Goal: Find specific page/section: Find specific page/section

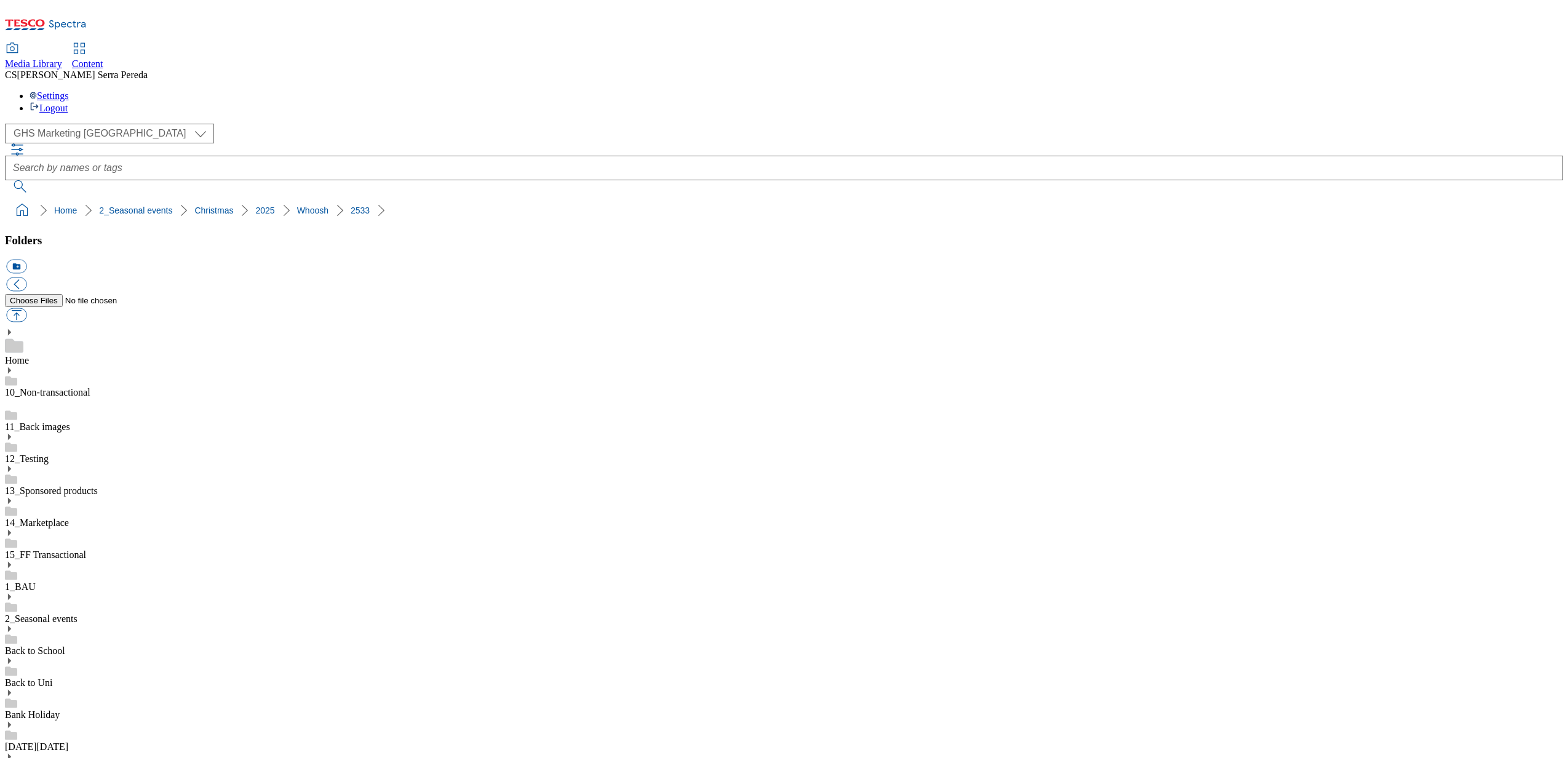
select select "flare-ghs-mktg"
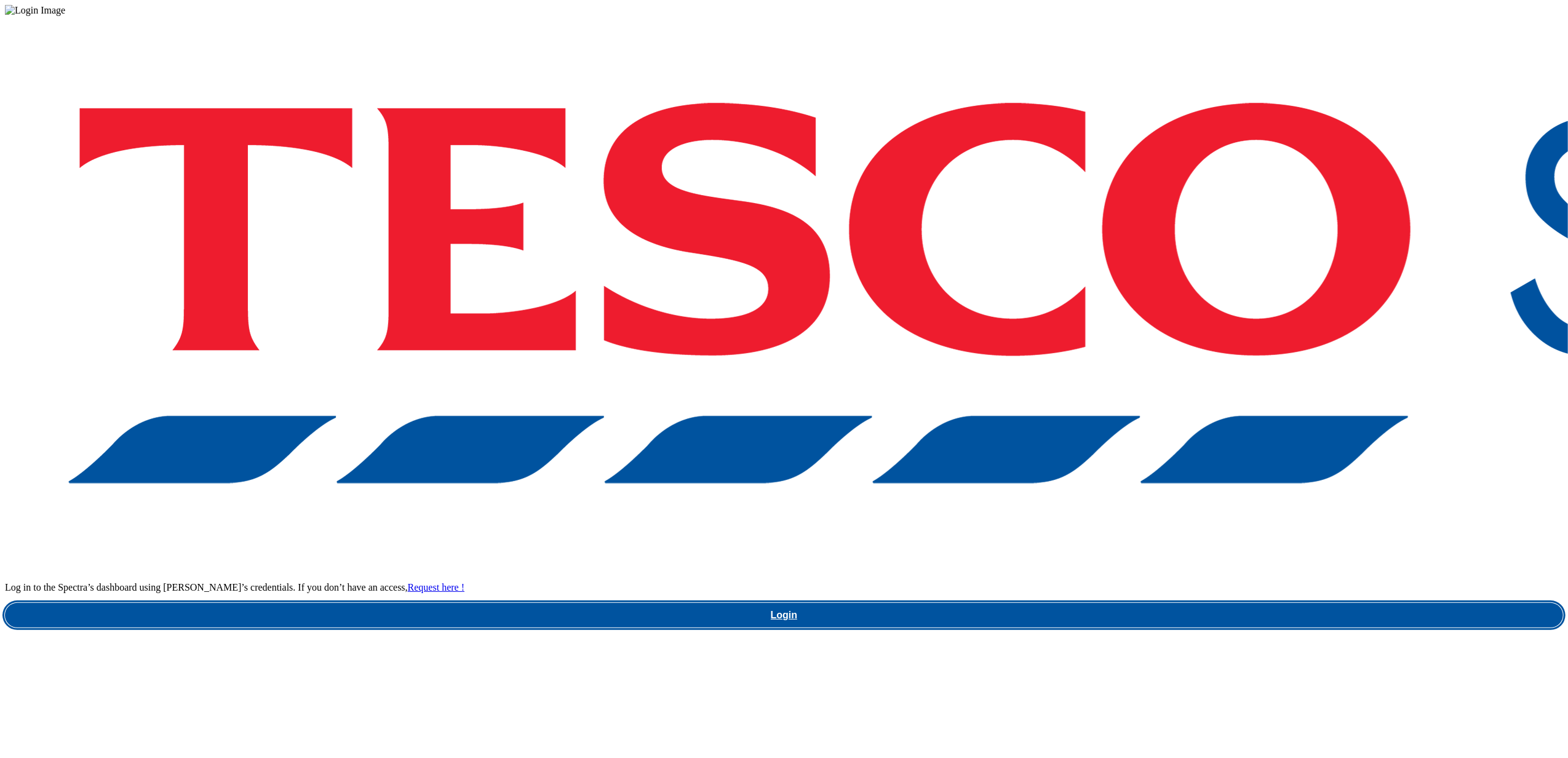
click at [1158, 603] on link "Login" at bounding box center [784, 615] width 1558 height 24
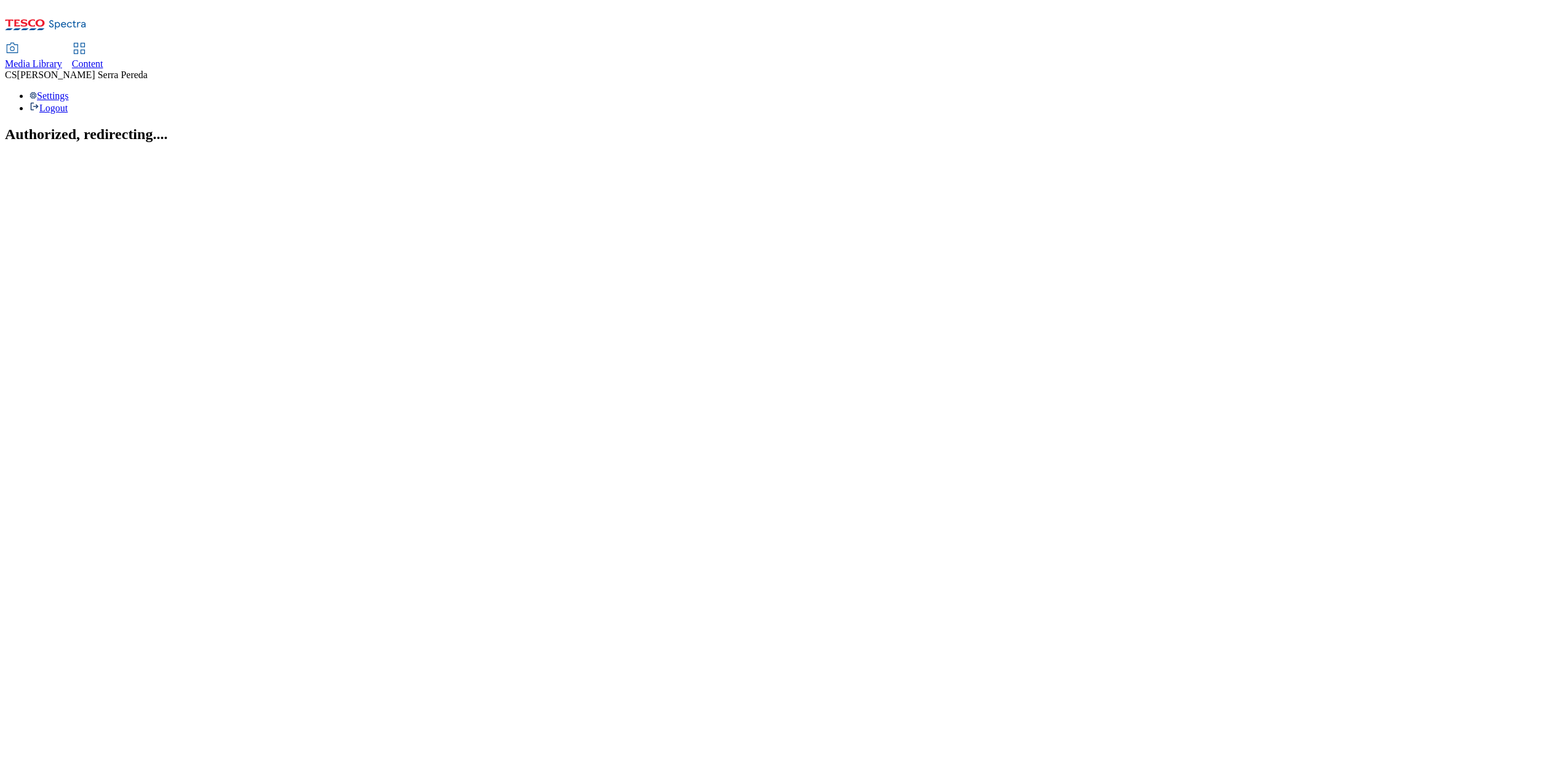
click at [62, 59] on span "Media Library" at bounding box center [33, 64] width 57 height 11
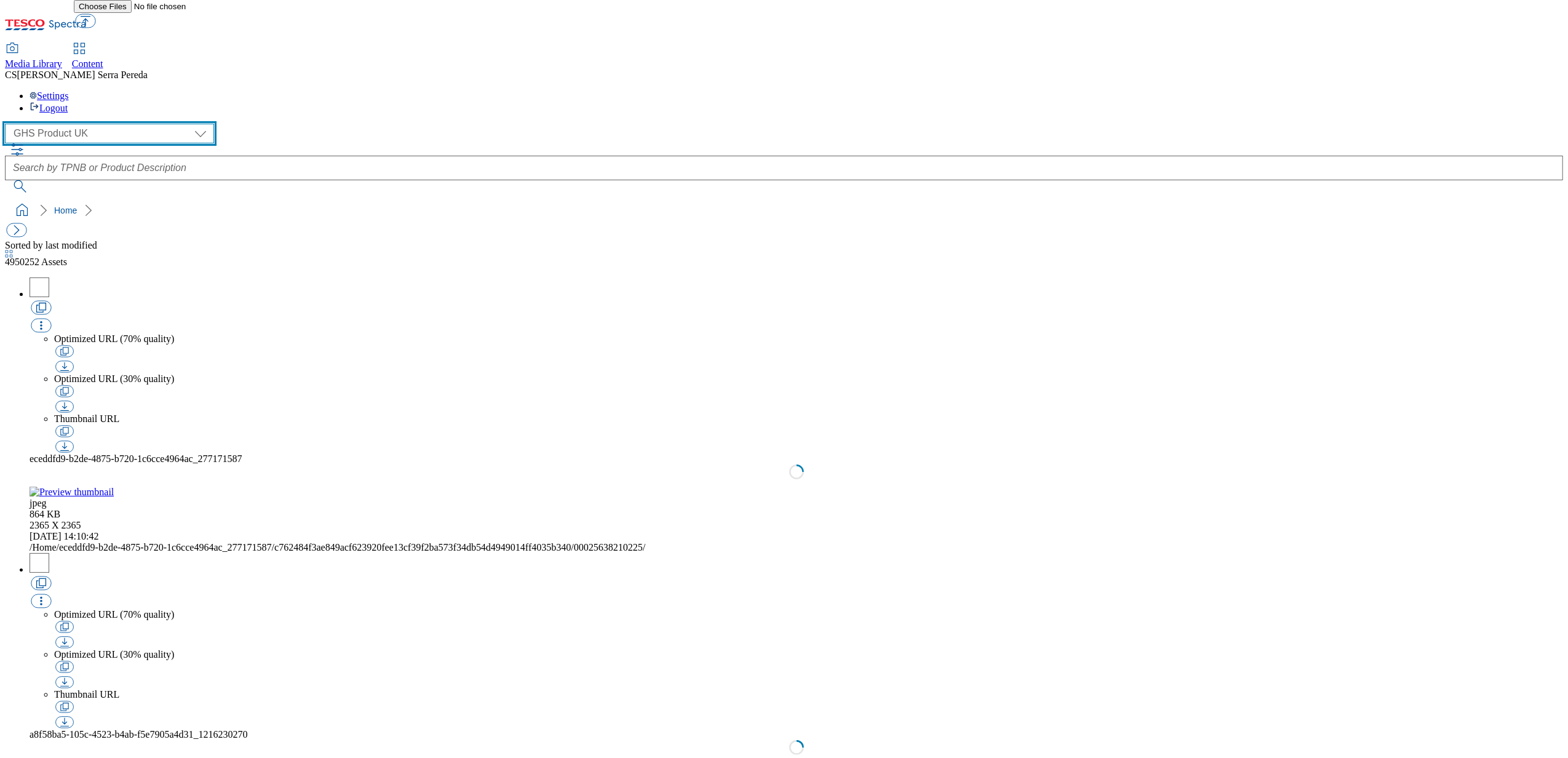
click at [92, 124] on select "Dotcom UK GHS Marketing UK GHS Product UK ghs-roi Realfood" at bounding box center [109, 134] width 209 height 20
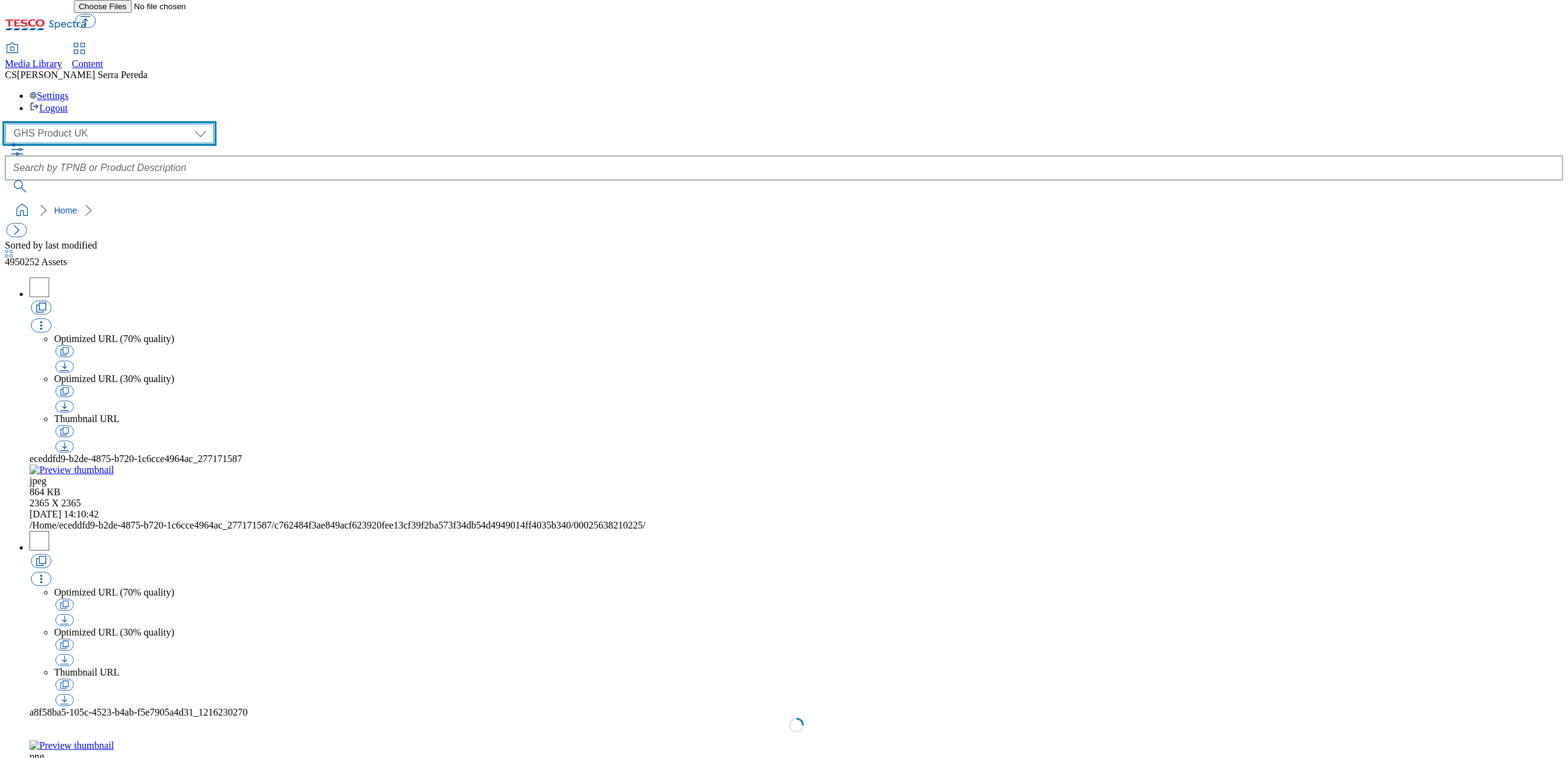
select select "flare-ghs-mktg"
click at [9, 124] on select "Dotcom UK GHS Marketing UK GHS Product UK ghs-roi Realfood" at bounding box center [109, 134] width 209 height 20
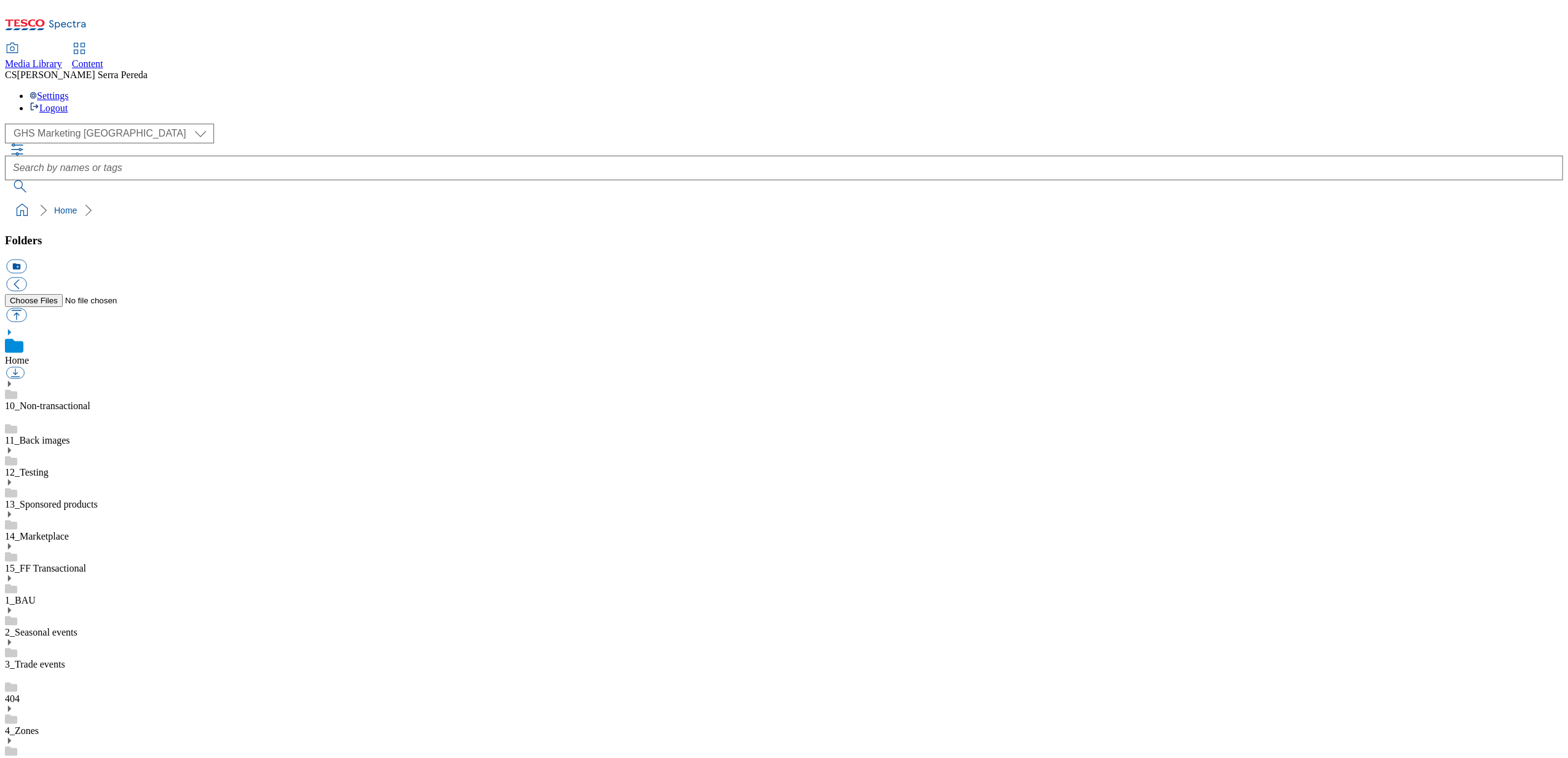
click at [11, 575] on use at bounding box center [10, 578] width 3 height 7
click at [32, 606] on div "App Banners Book a Slot Groceries Home Page Sauces Taxonomy Weeklies Whoosh" at bounding box center [784, 751] width 1558 height 290
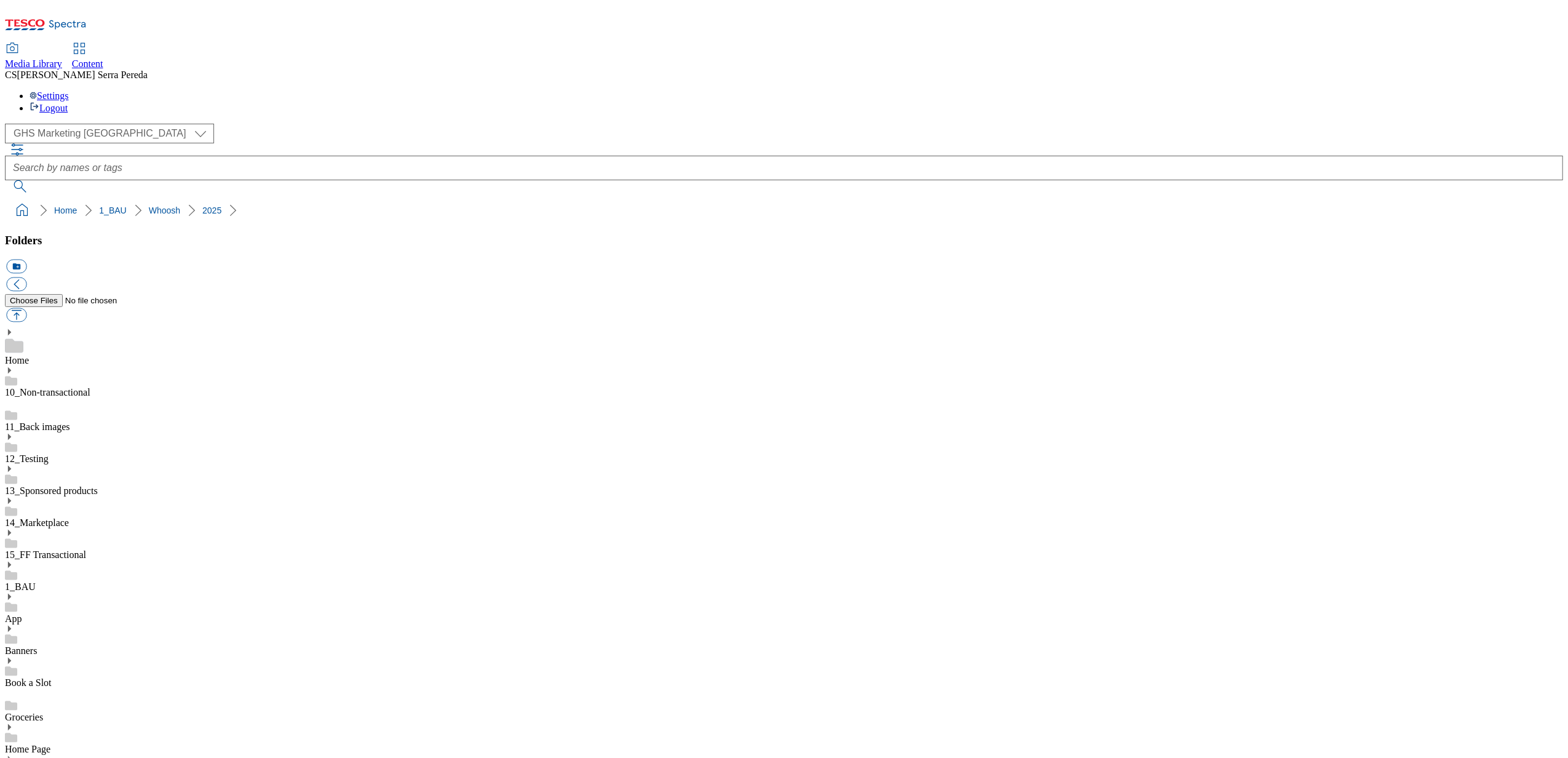
scroll to position [291, 0]
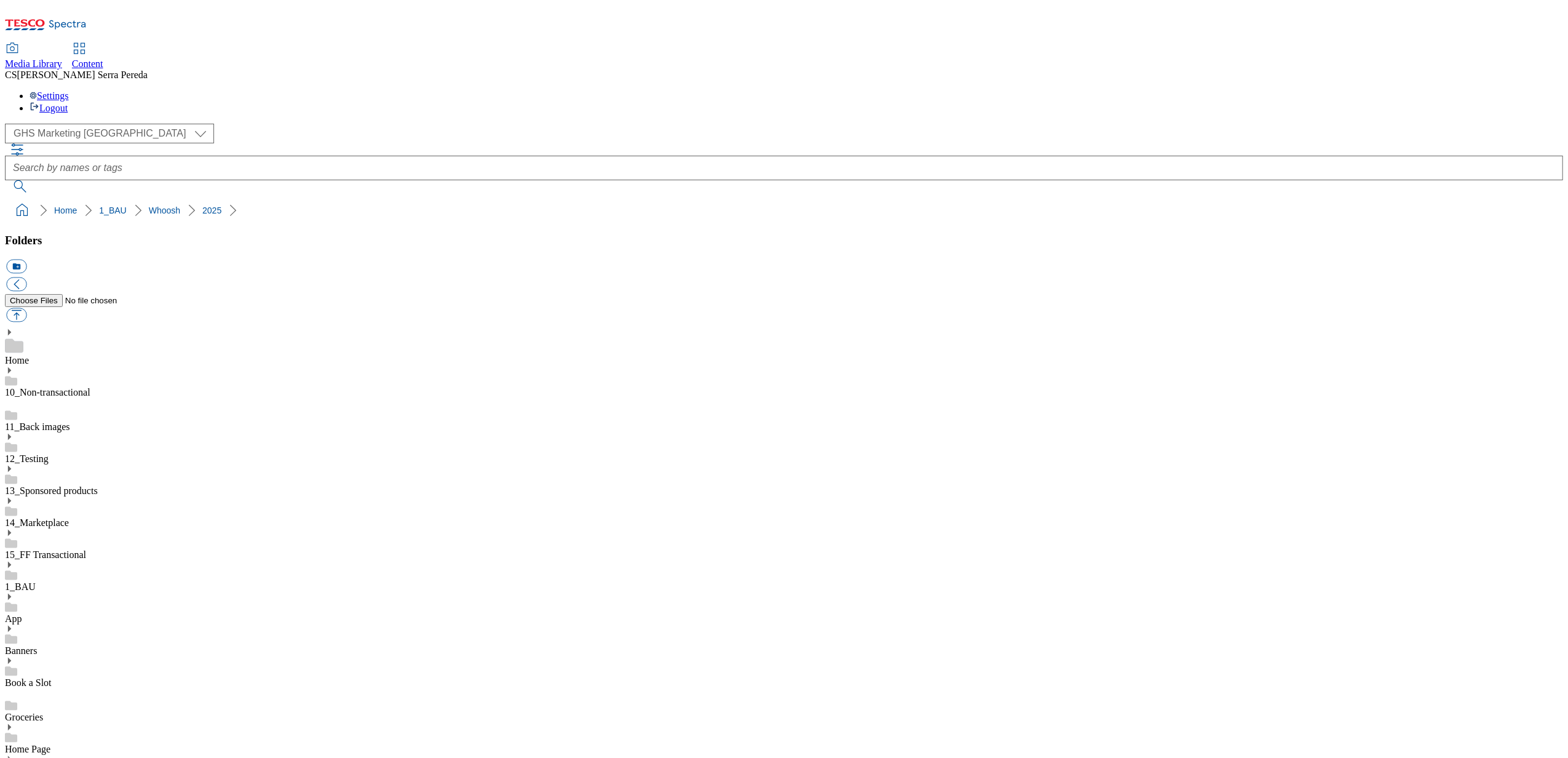
scroll to position [0, 0]
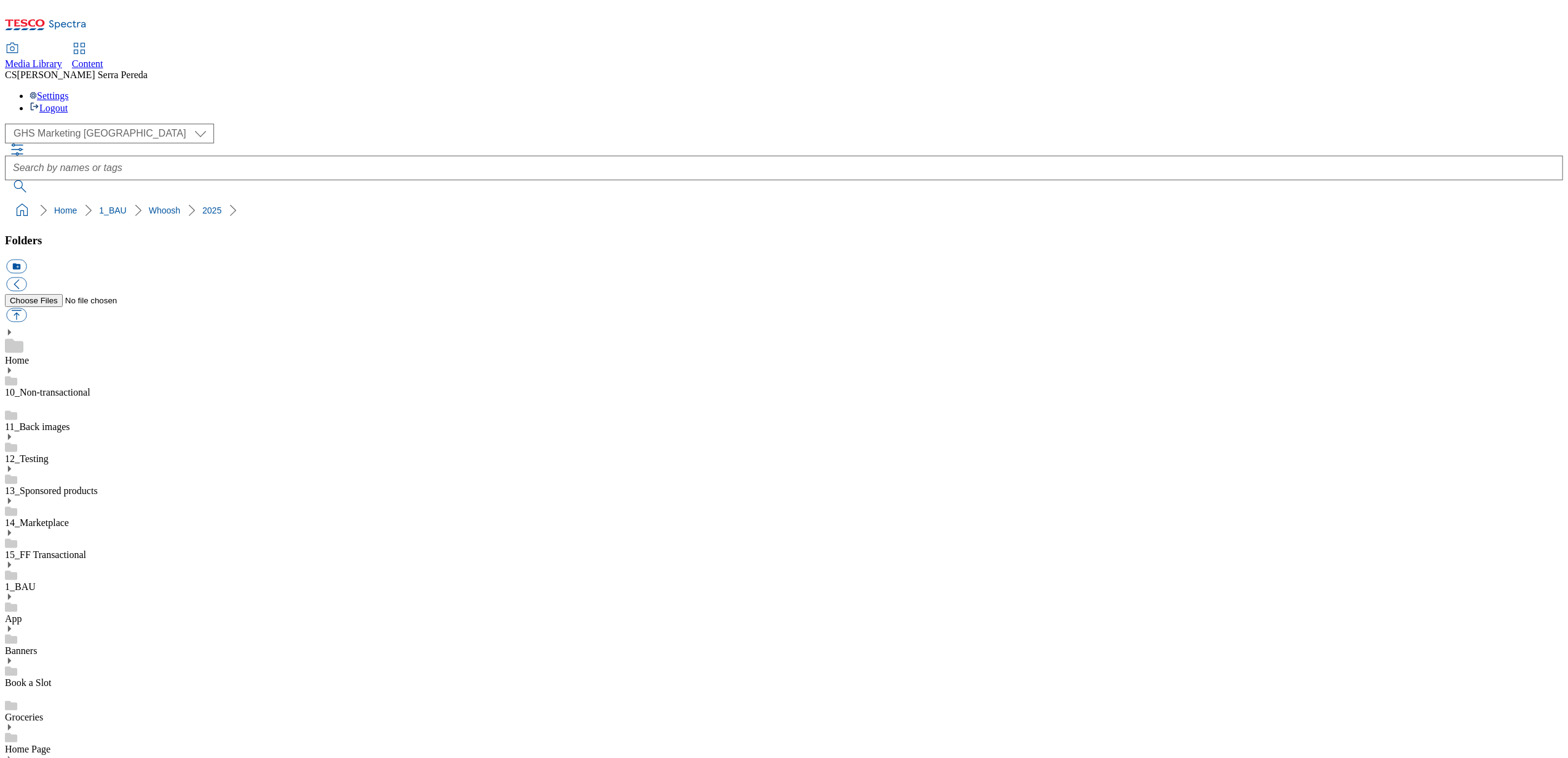
scroll to position [0, 0]
drag, startPoint x: 532, startPoint y: 447, endPoint x: 547, endPoint y: 422, distance: 29.2
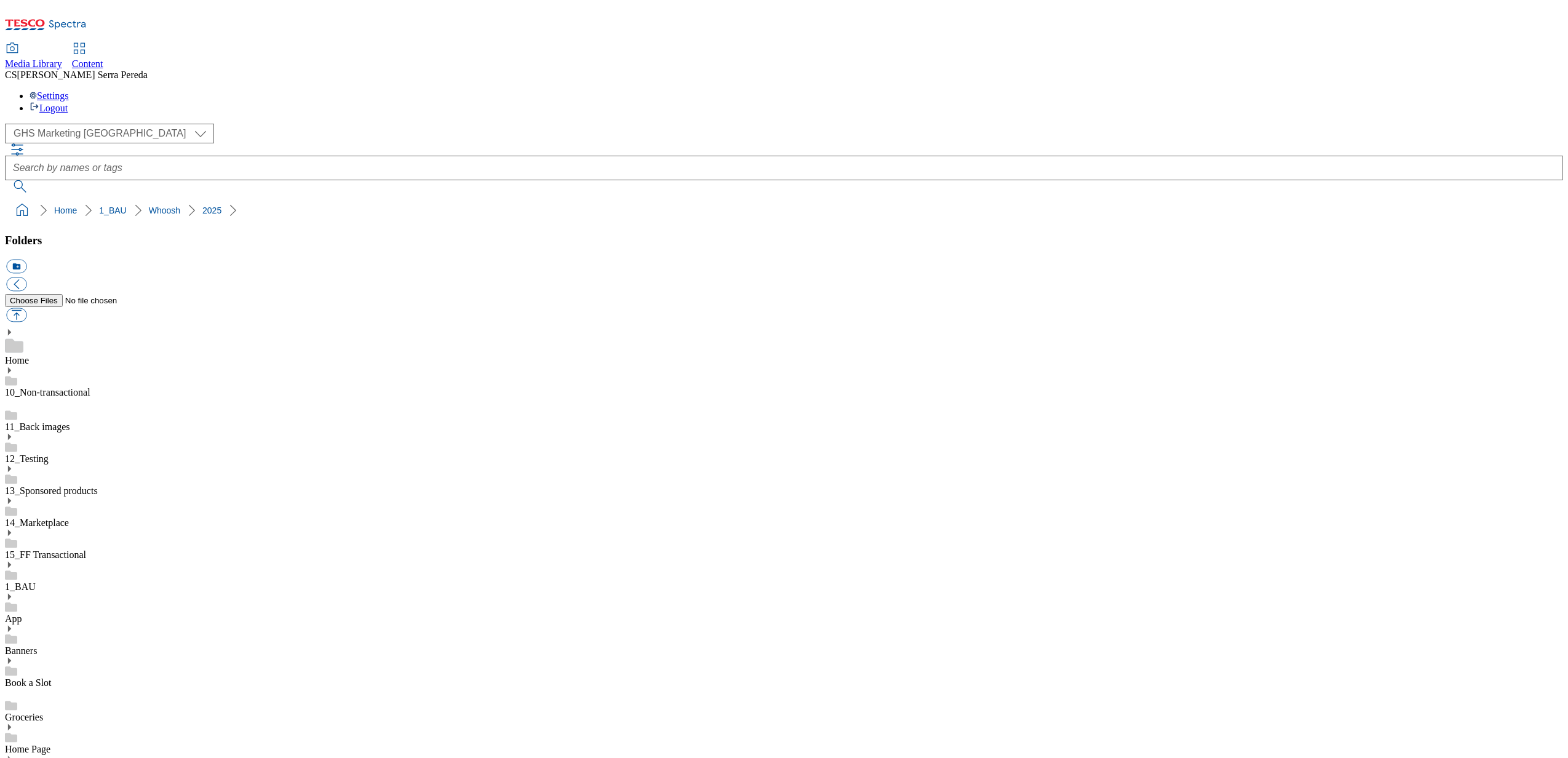
drag, startPoint x: 1443, startPoint y: 256, endPoint x: 1415, endPoint y: 232, distance: 36.9
click at [957, 146] on div "( optional ) Dotcom UK GHS Marketing UK GHS Product UK ghs-roi Realfood GHS Mar…" at bounding box center [784, 173] width 1558 height 99
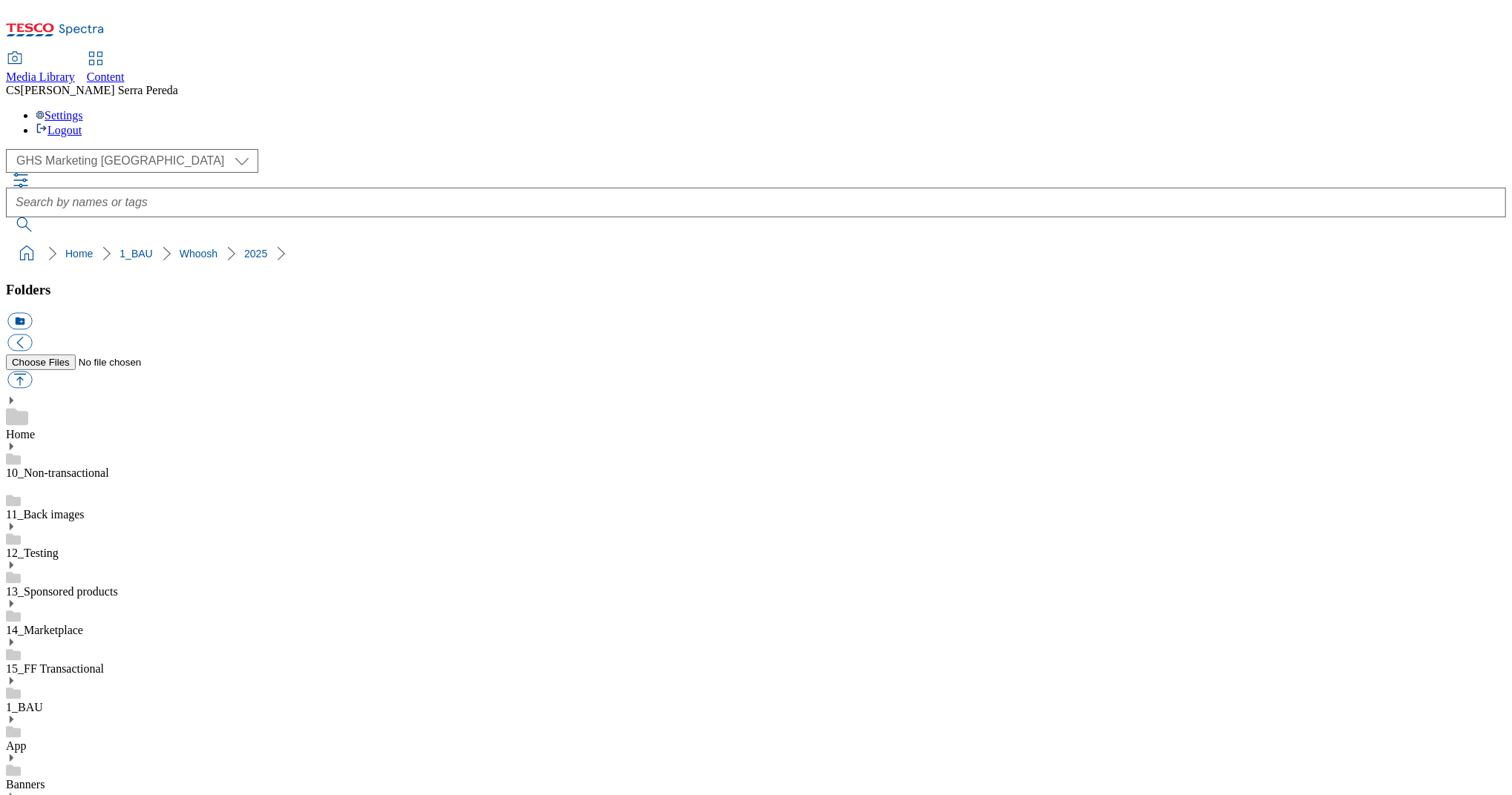
scroll to position [336, 0]
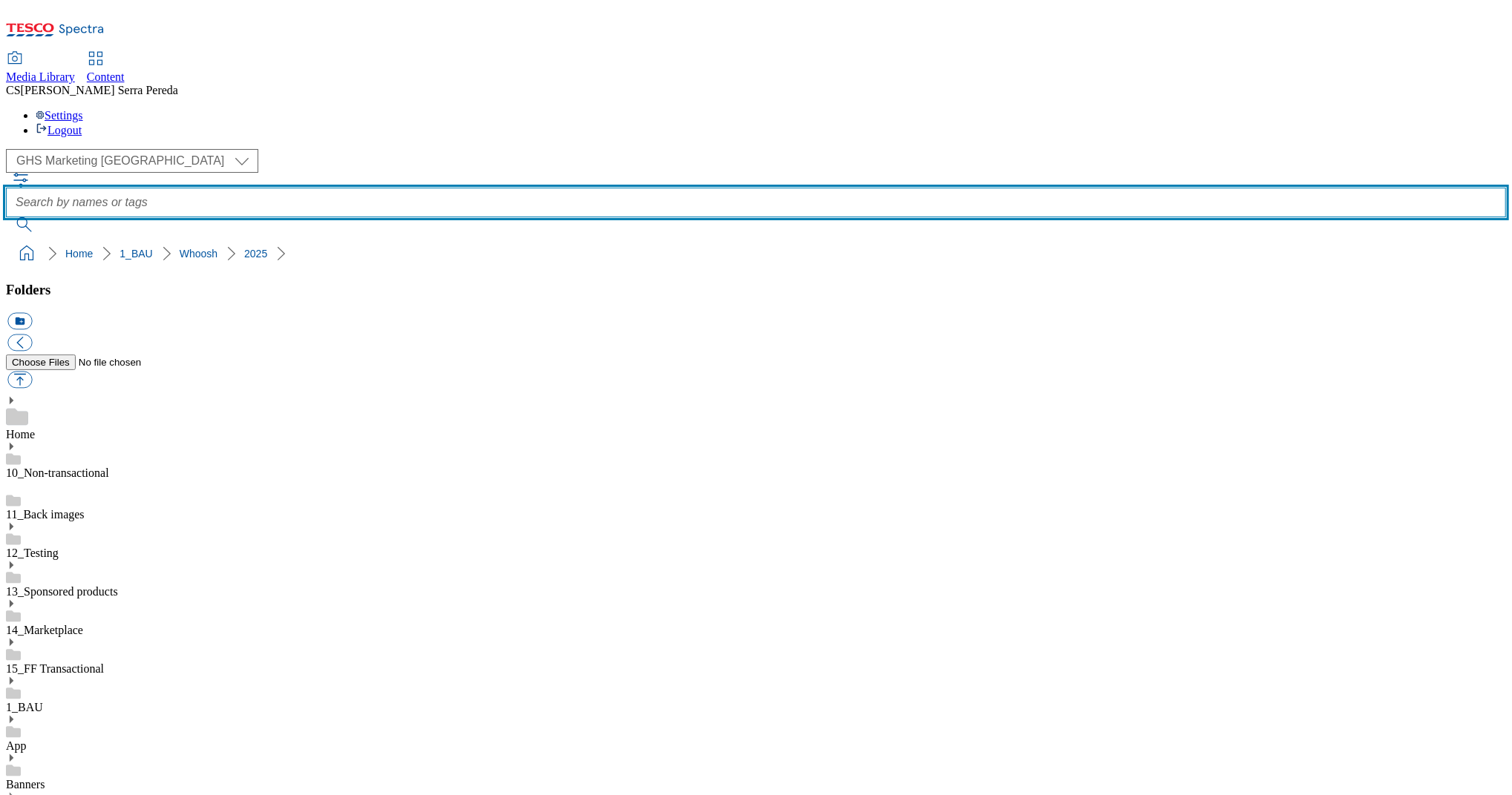
click at [671, 188] on input "text" at bounding box center [756, 203] width 1500 height 30
type input "whoosh"
click at [6, 217] on button "submit" at bounding box center [25, 224] width 38 height 15
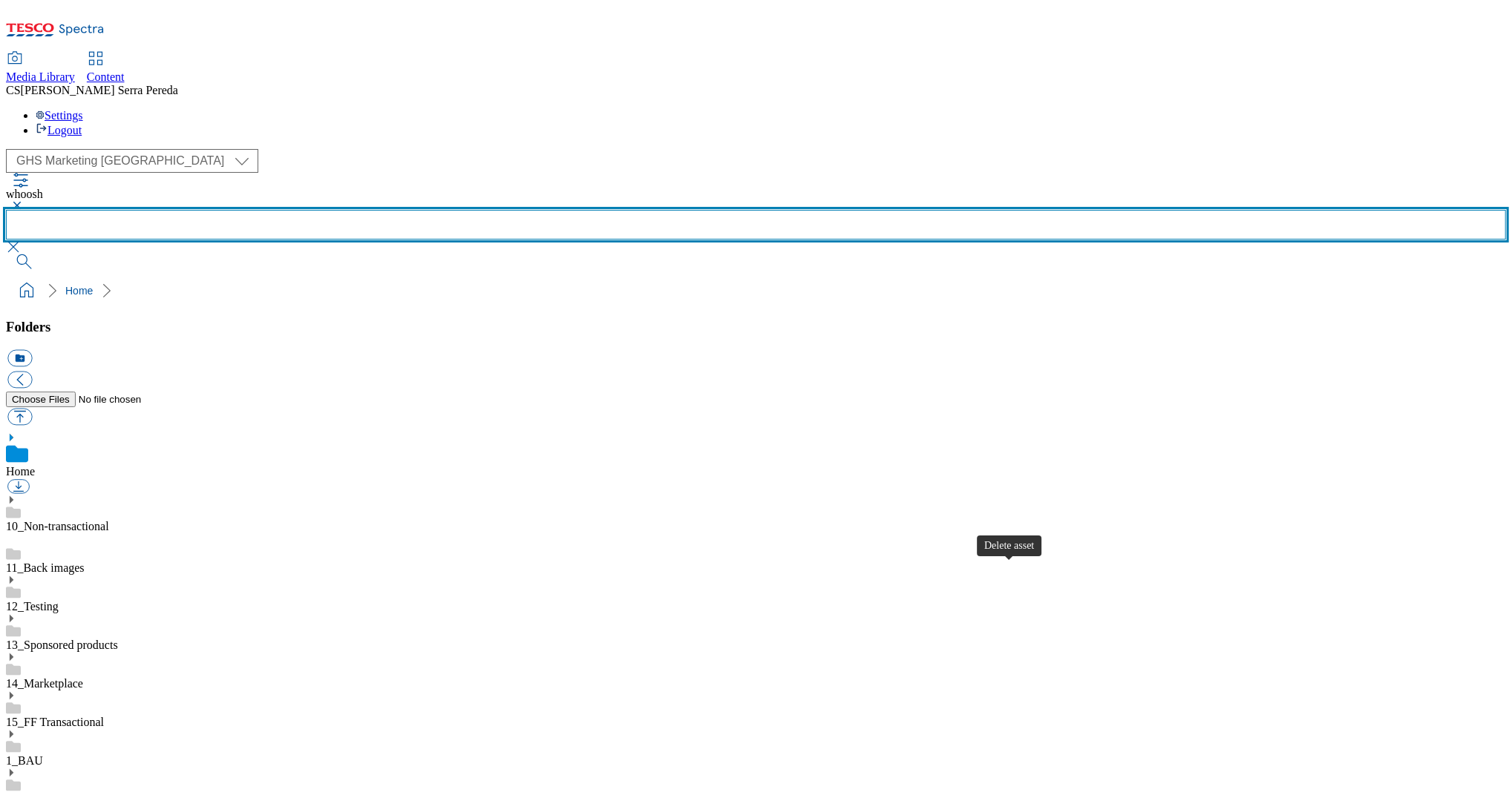
scroll to position [729, 0]
type input "logo"
click at [6, 255] on button "submit" at bounding box center [25, 262] width 38 height 15
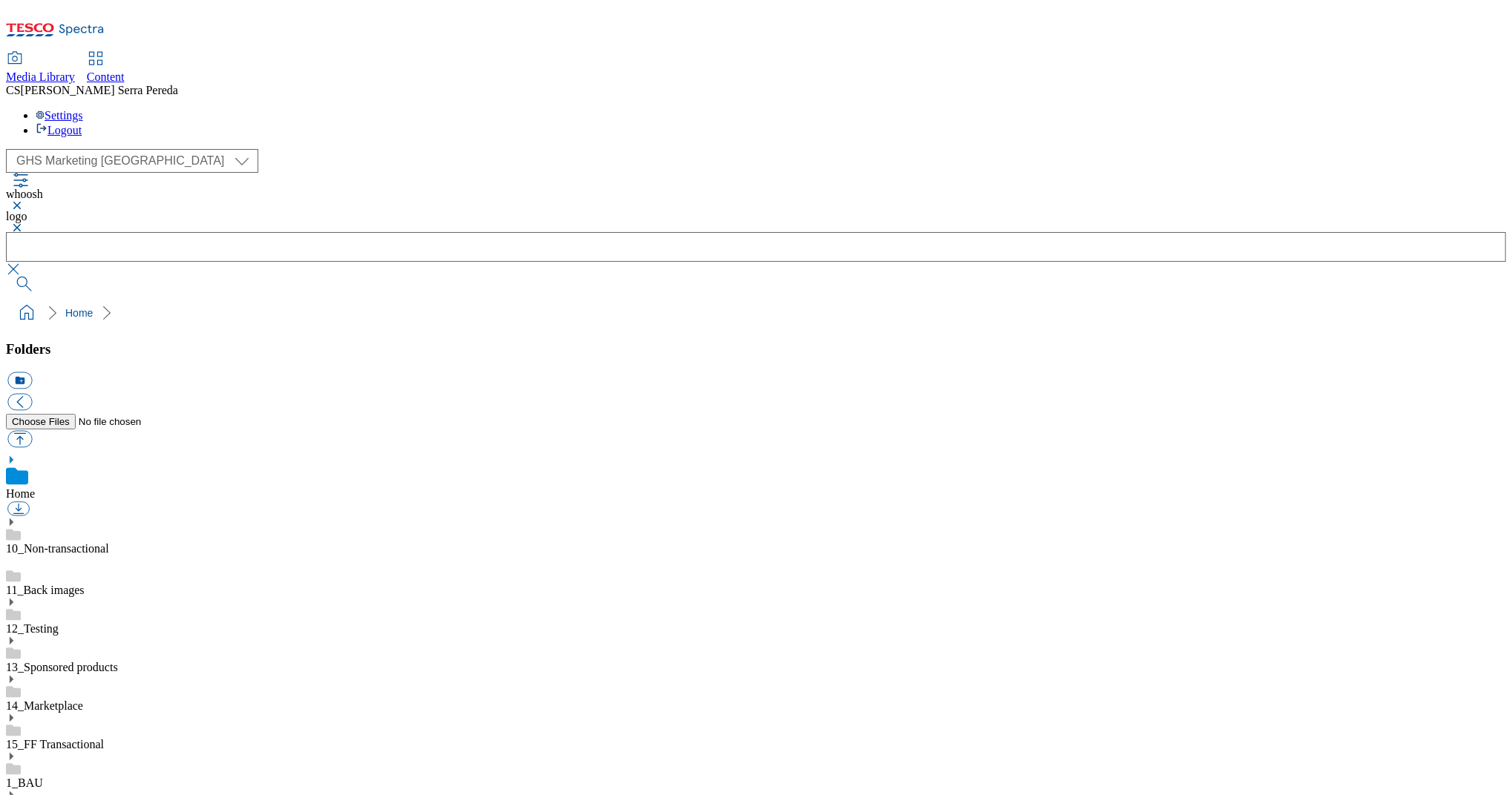
scroll to position [0, 0]
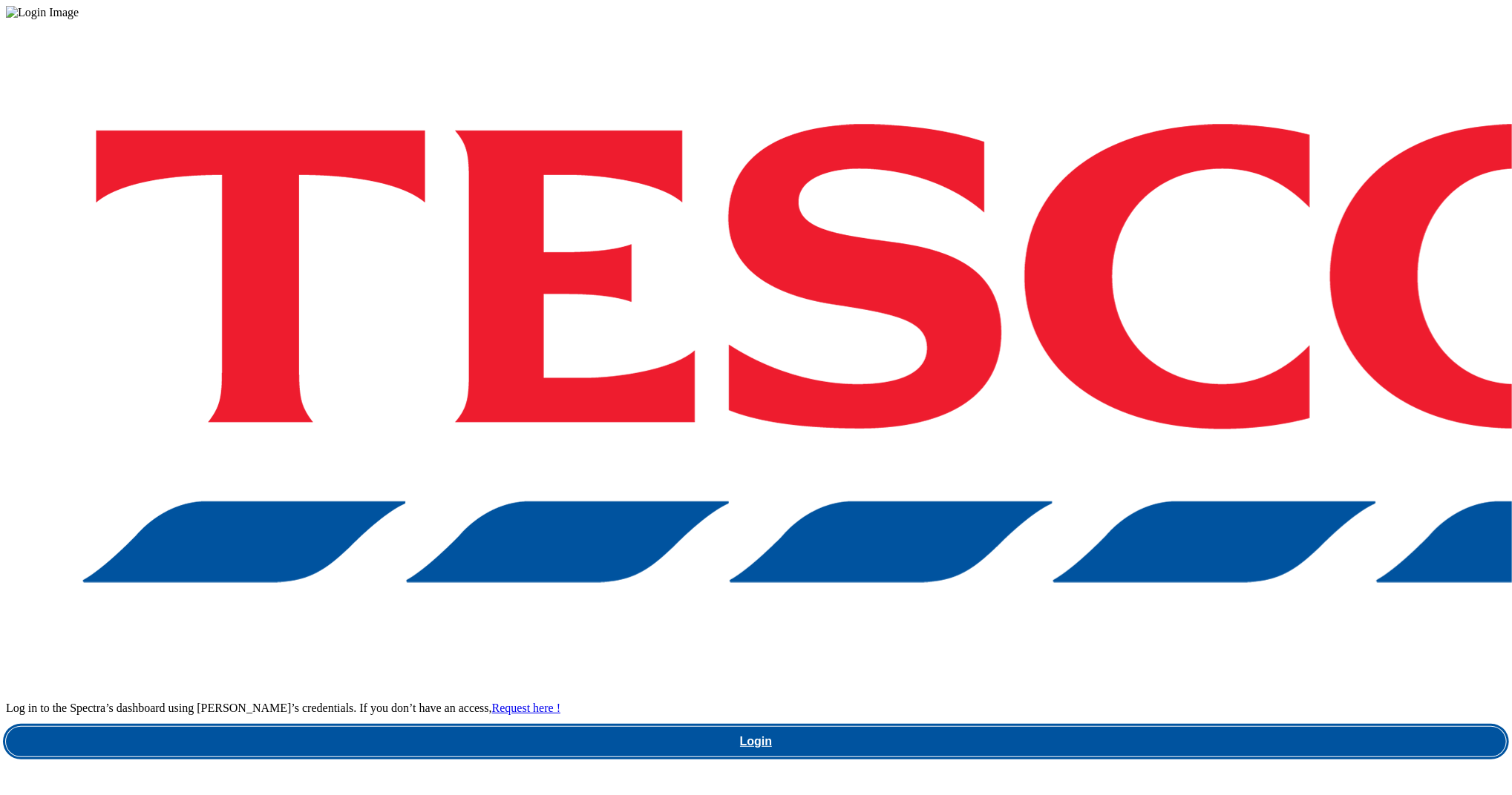
click at [1102, 727] on link "Login" at bounding box center [756, 742] width 1500 height 30
